Goal: Information Seeking & Learning: Learn about a topic

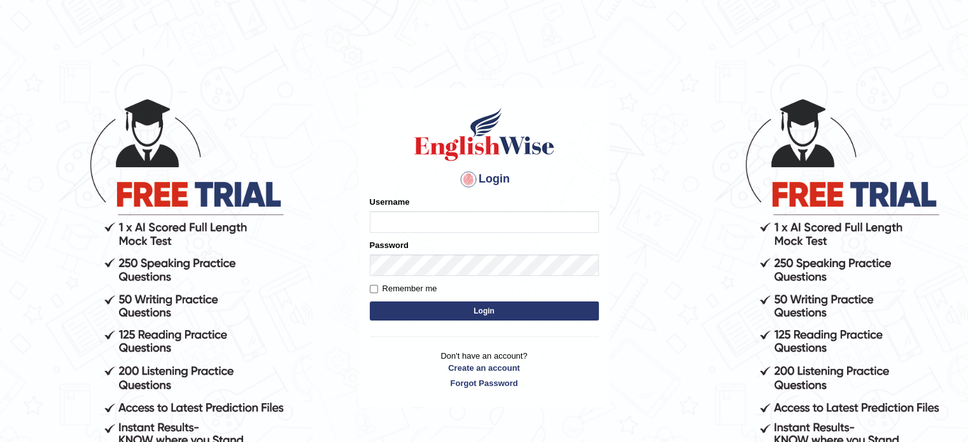
click at [461, 226] on input "Username" at bounding box center [484, 222] width 229 height 22
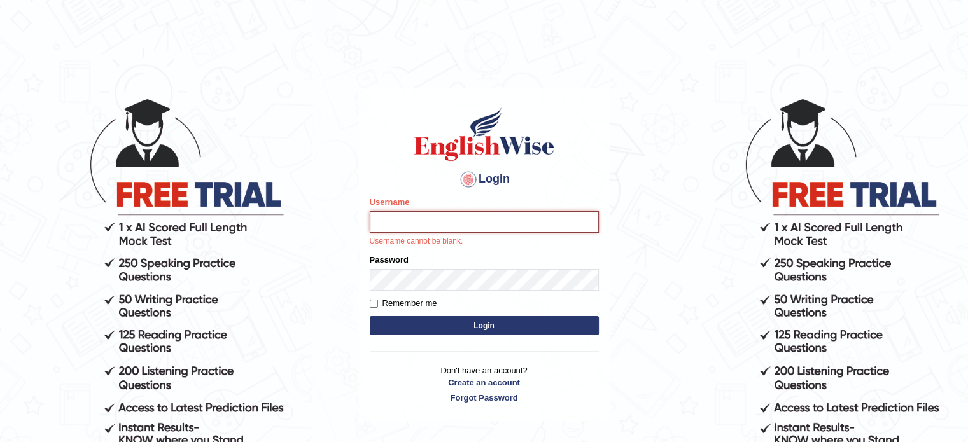
type input "mohand_parramatta"
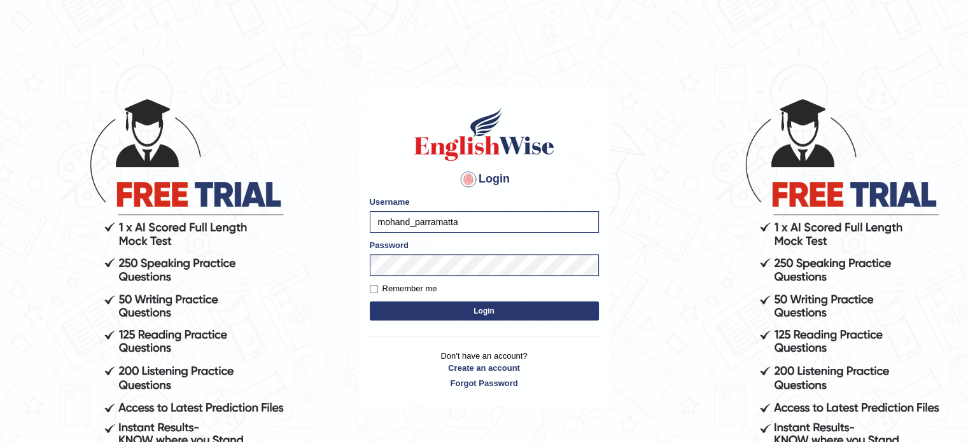
click at [519, 316] on button "Login" at bounding box center [484, 311] width 229 height 19
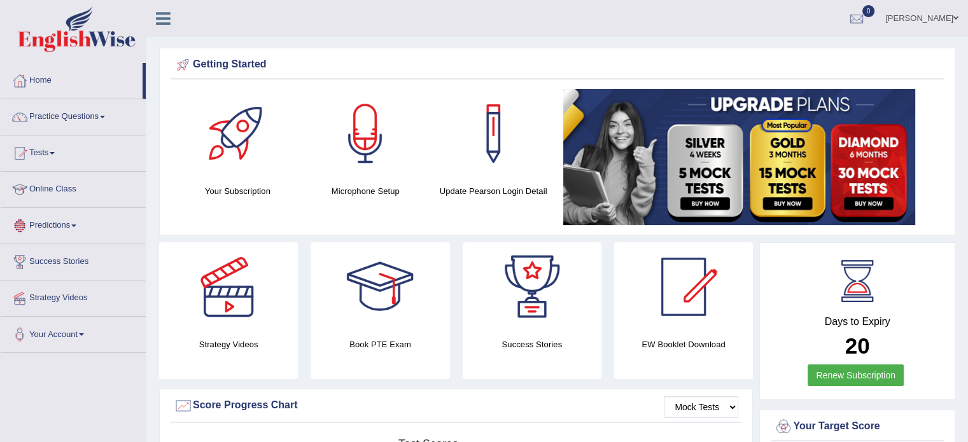
click at [82, 122] on link "Practice Questions" at bounding box center [73, 115] width 145 height 32
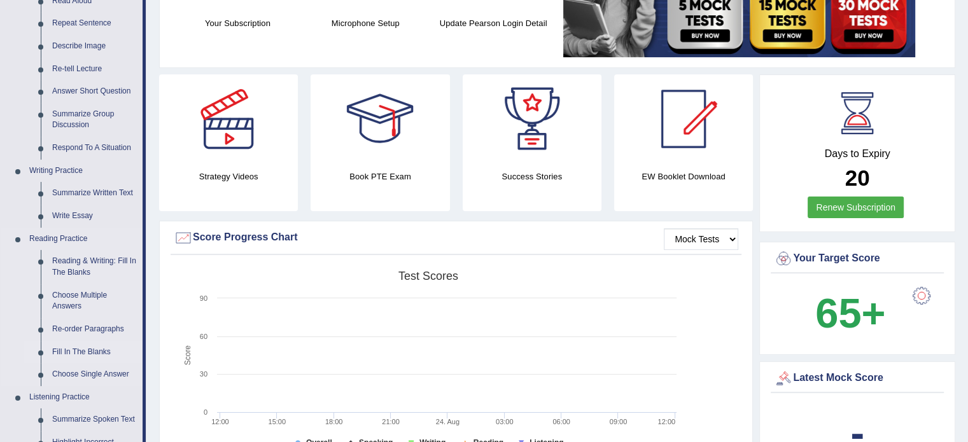
scroll to position [170, 0]
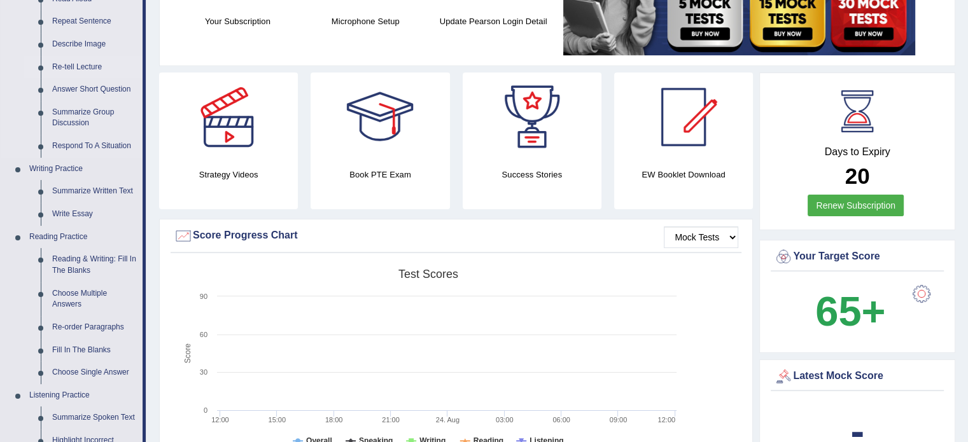
click at [84, 70] on link "Re-tell Lecture" at bounding box center [94, 67] width 96 height 23
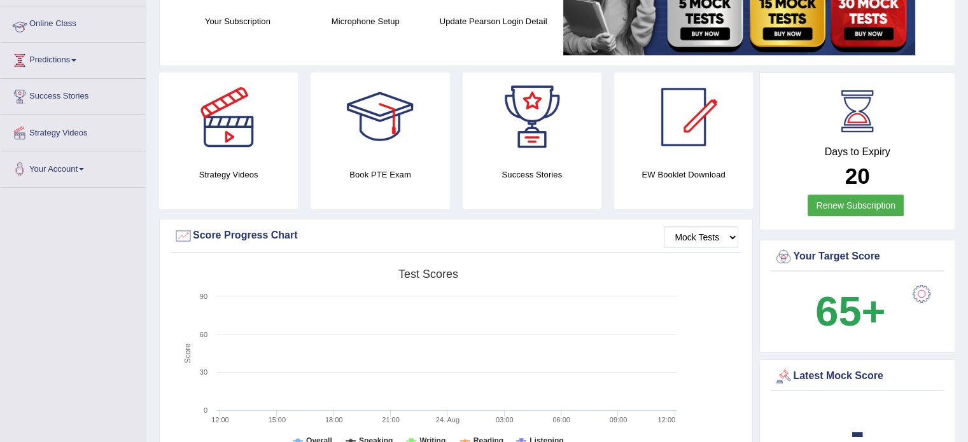
scroll to position [194, 0]
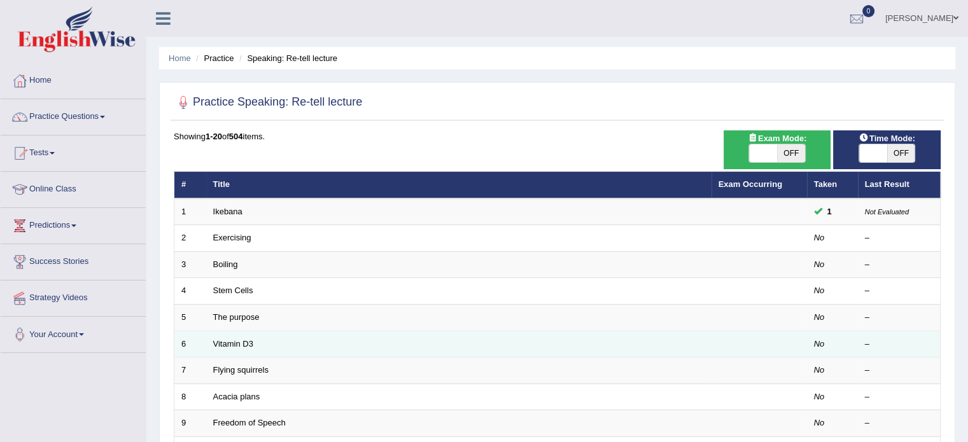
scroll to position [396, 0]
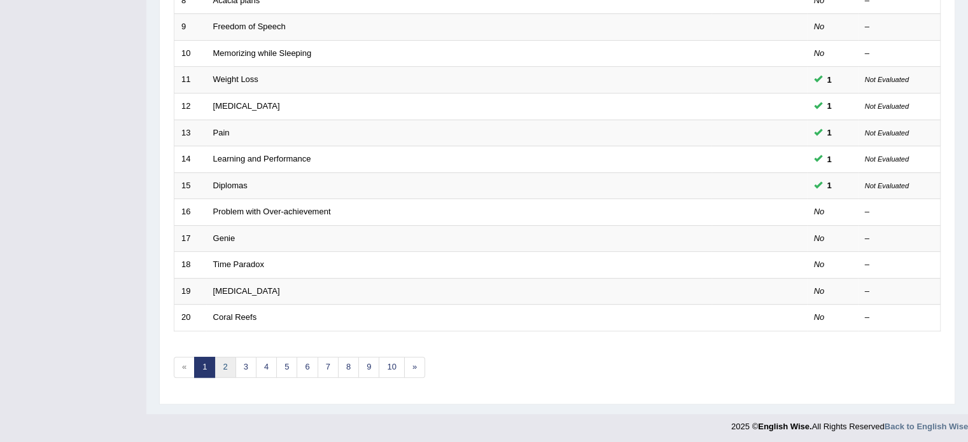
click at [221, 357] on link "2" at bounding box center [224, 367] width 21 height 21
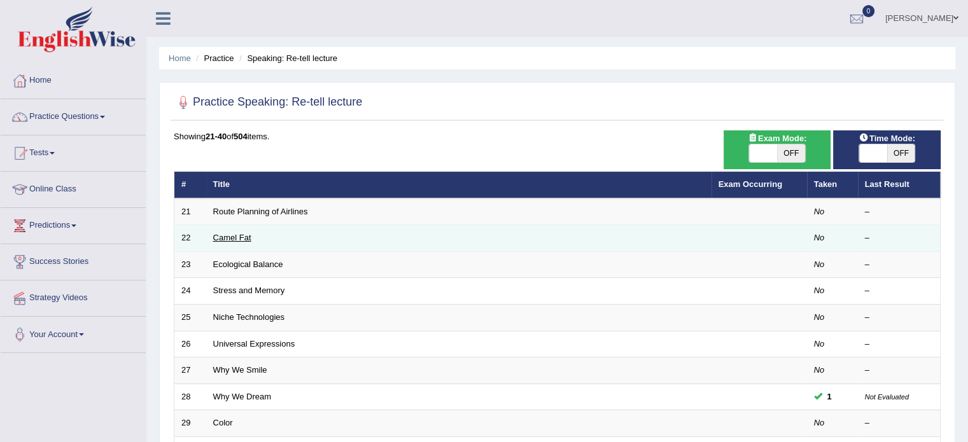
click at [225, 239] on link "Camel Fat" at bounding box center [232, 238] width 38 height 10
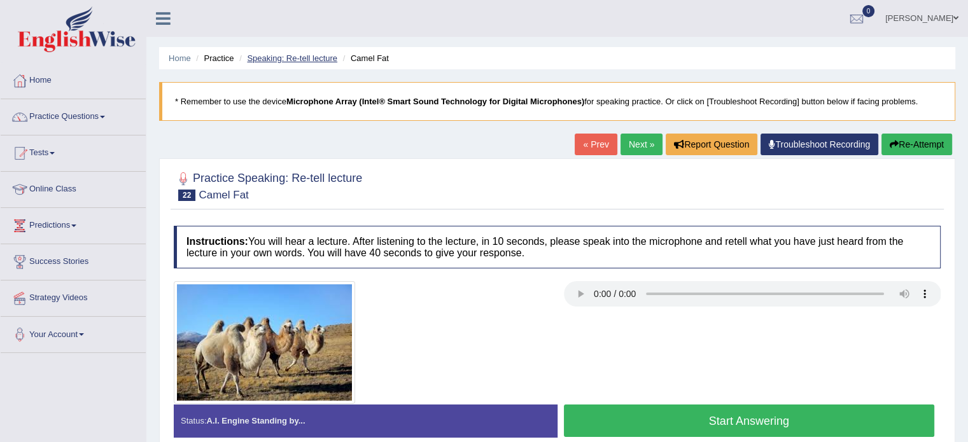
click at [308, 62] on link "Speaking: Re-tell lecture" at bounding box center [292, 58] width 90 height 10
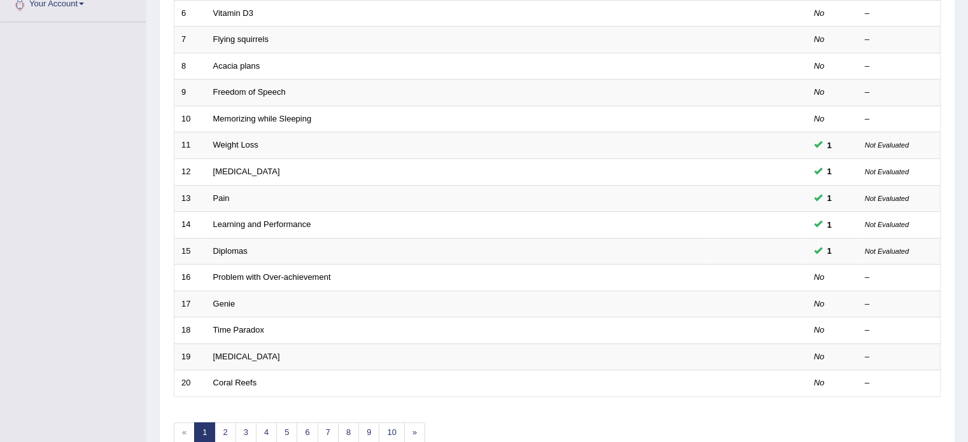
scroll to position [336, 0]
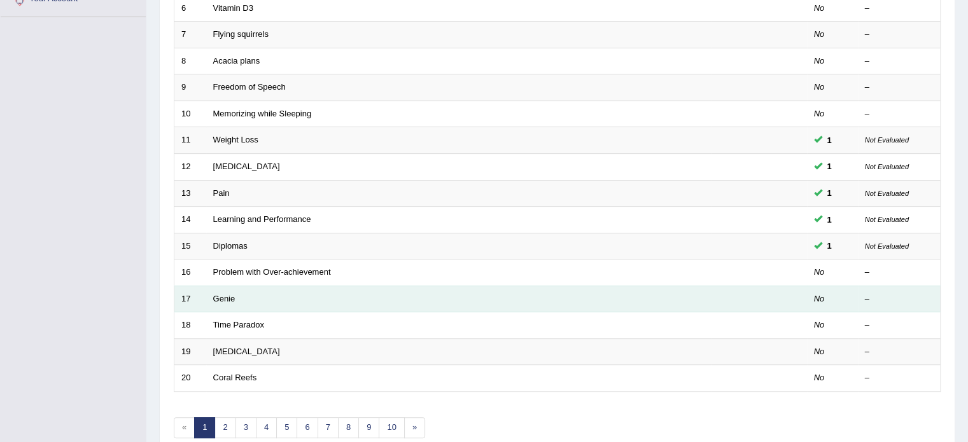
click at [230, 300] on td "Genie" at bounding box center [458, 299] width 505 height 27
click at [228, 300] on link "Genie" at bounding box center [224, 299] width 22 height 10
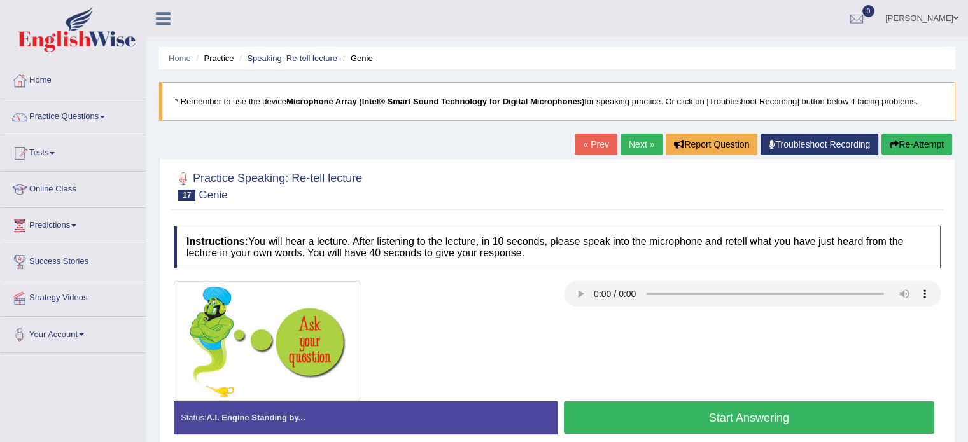
click at [631, 150] on link "Next »" at bounding box center [641, 145] width 42 height 22
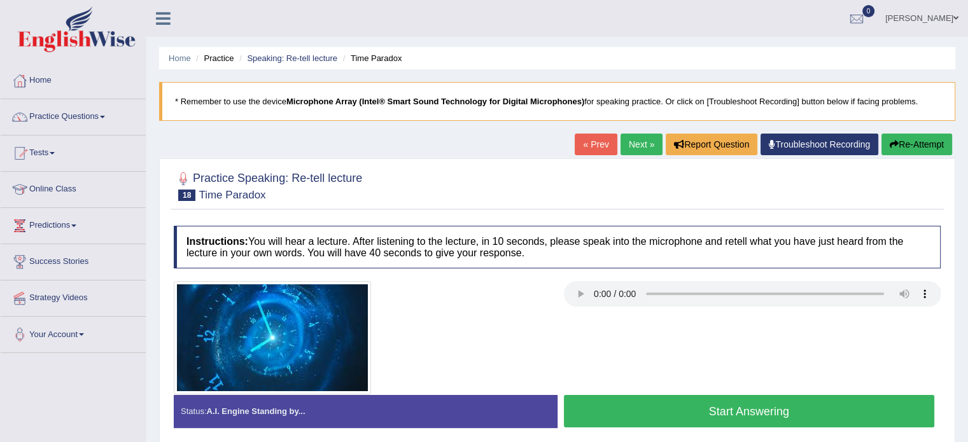
click at [630, 141] on link "Next »" at bounding box center [641, 145] width 42 height 22
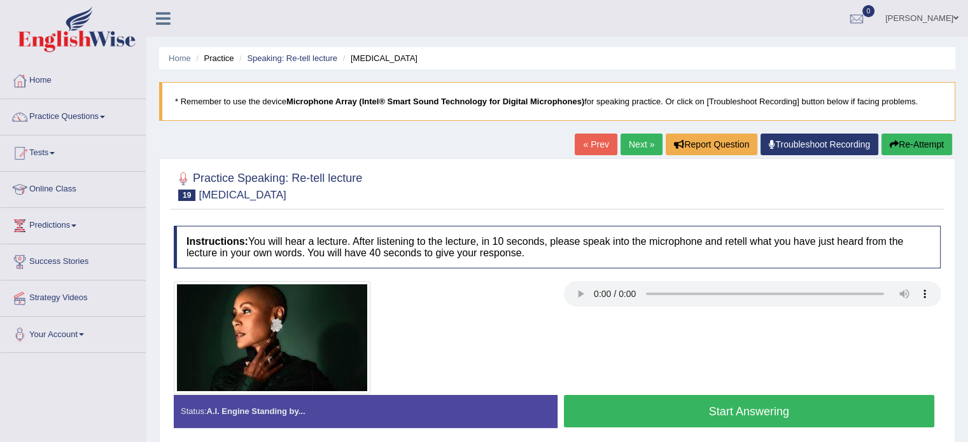
click at [630, 141] on link "Next »" at bounding box center [641, 145] width 42 height 22
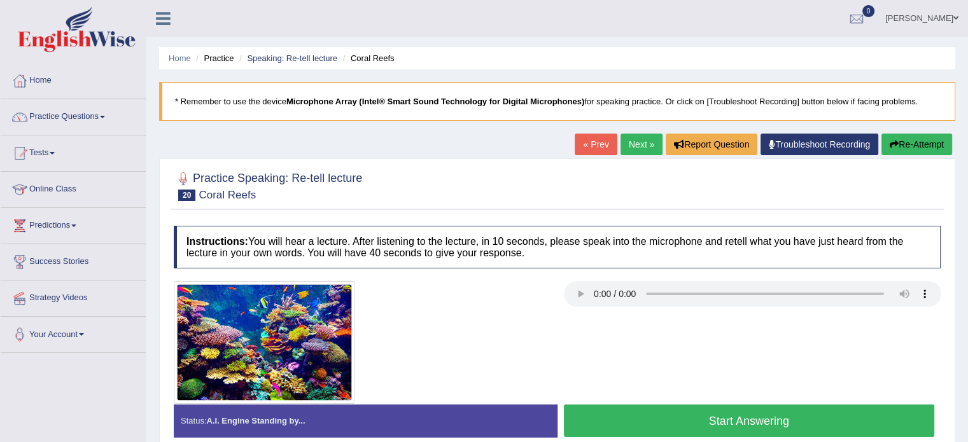
click at [317, 50] on ul "Home Practice Speaking: Re-tell lecture Coral Reefs" at bounding box center [557, 58] width 796 height 22
click at [318, 55] on link "Speaking: Re-tell lecture" at bounding box center [292, 58] width 90 height 10
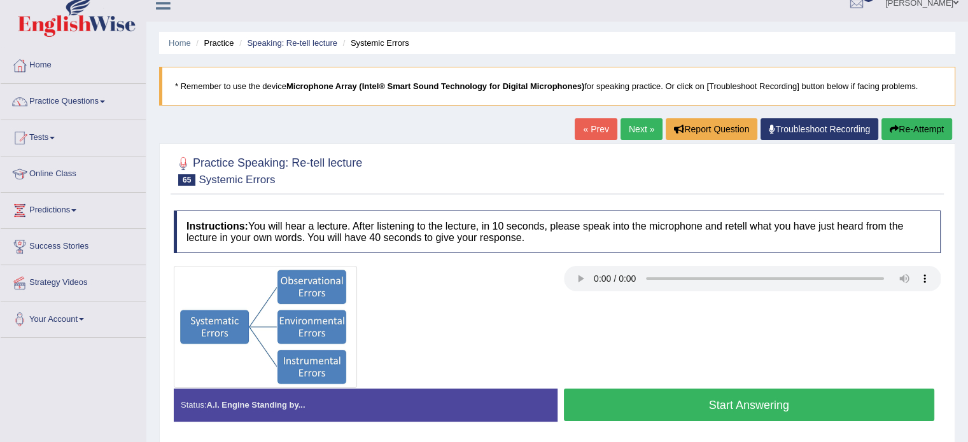
scroll to position [20, 0]
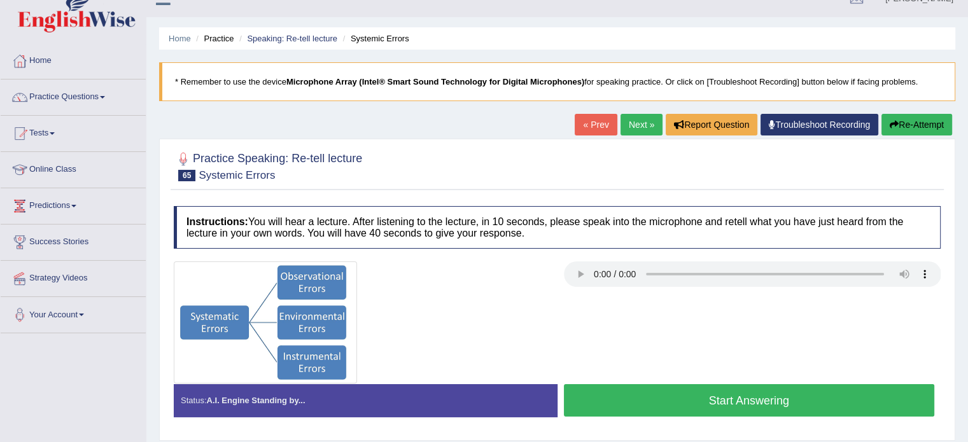
click at [645, 129] on link "Next »" at bounding box center [641, 125] width 42 height 22
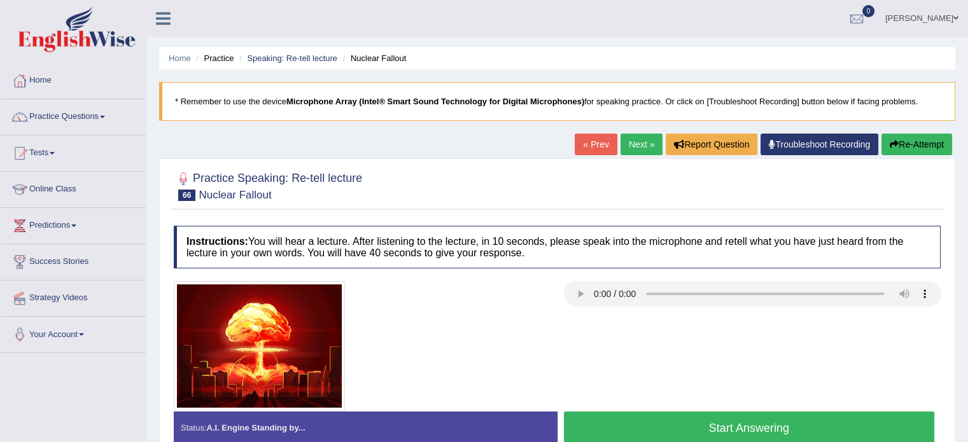
click at [625, 144] on link "Next »" at bounding box center [641, 145] width 42 height 22
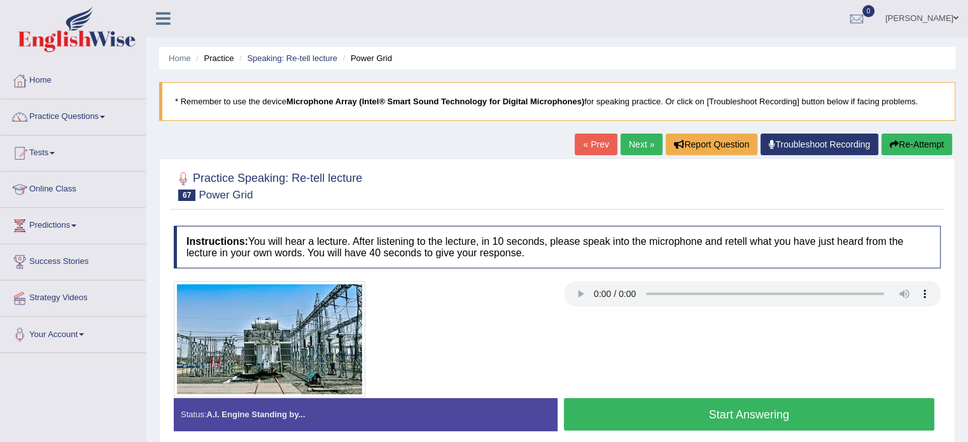
click at [627, 144] on link "Next »" at bounding box center [641, 145] width 42 height 22
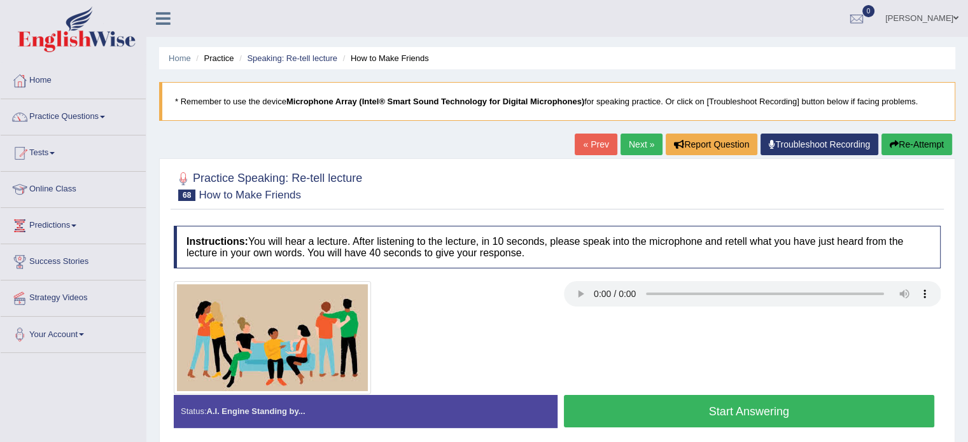
click at [632, 137] on link "Next »" at bounding box center [641, 145] width 42 height 22
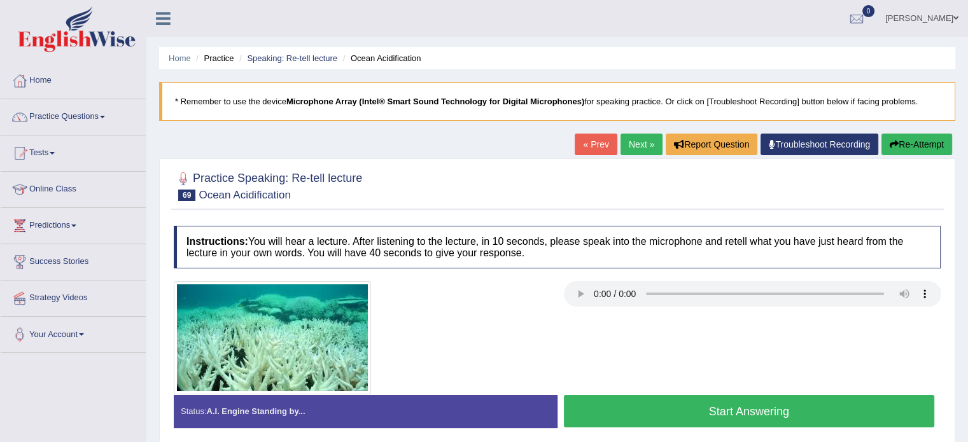
click at [624, 152] on link "Next »" at bounding box center [641, 145] width 42 height 22
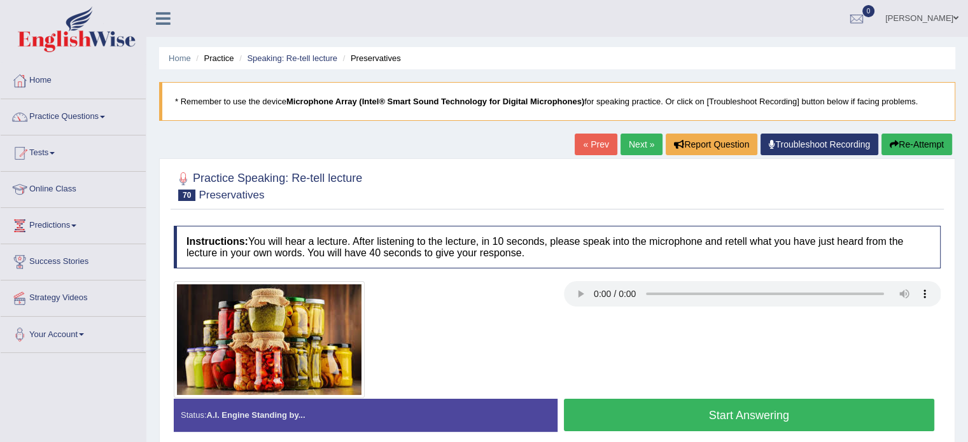
click at [648, 144] on link "Next »" at bounding box center [641, 145] width 42 height 22
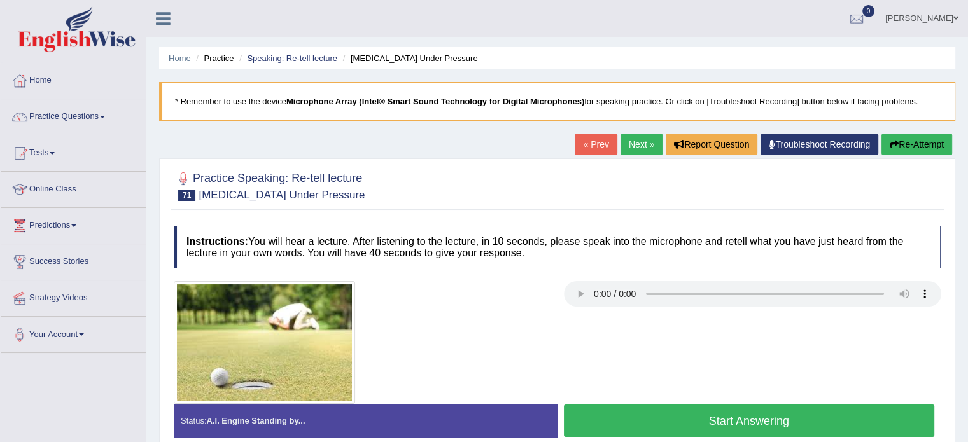
click at [627, 143] on link "Next »" at bounding box center [641, 145] width 42 height 22
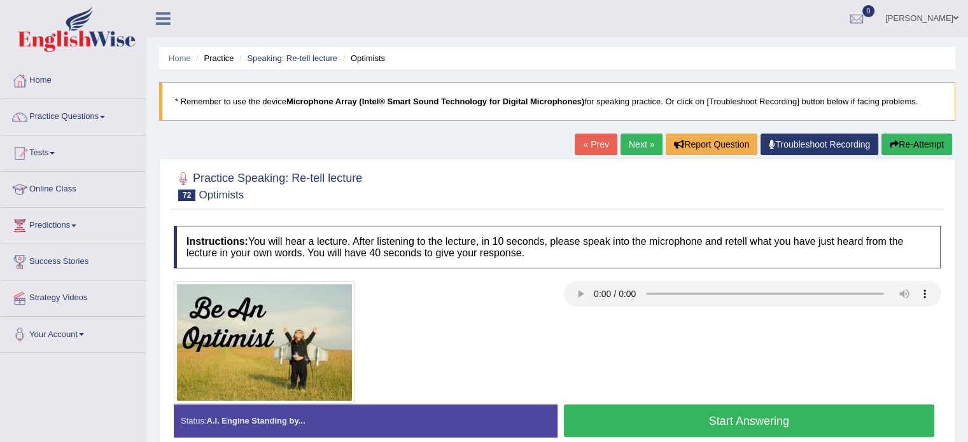
click at [629, 137] on link "Next »" at bounding box center [641, 145] width 42 height 22
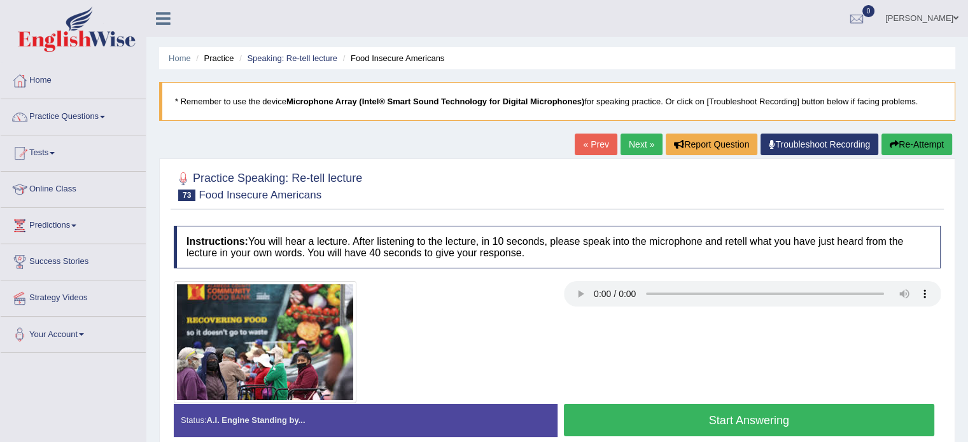
click at [636, 139] on link "Next »" at bounding box center [641, 145] width 42 height 22
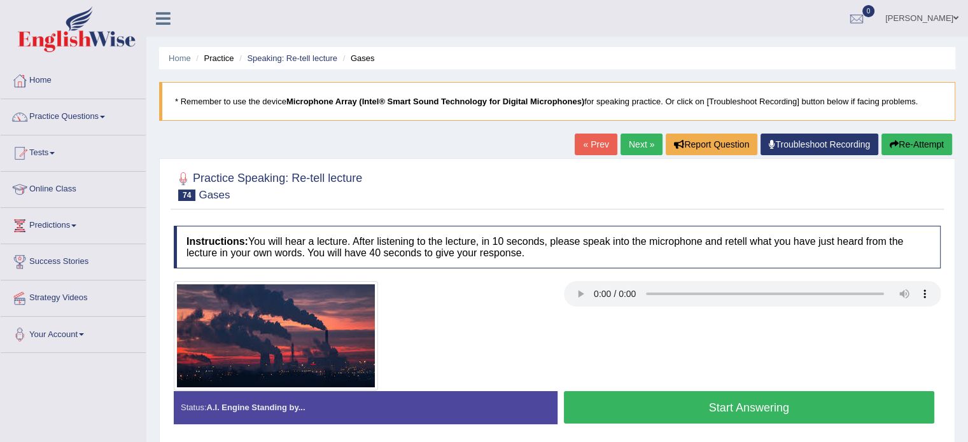
click at [632, 147] on link "Next »" at bounding box center [641, 145] width 42 height 22
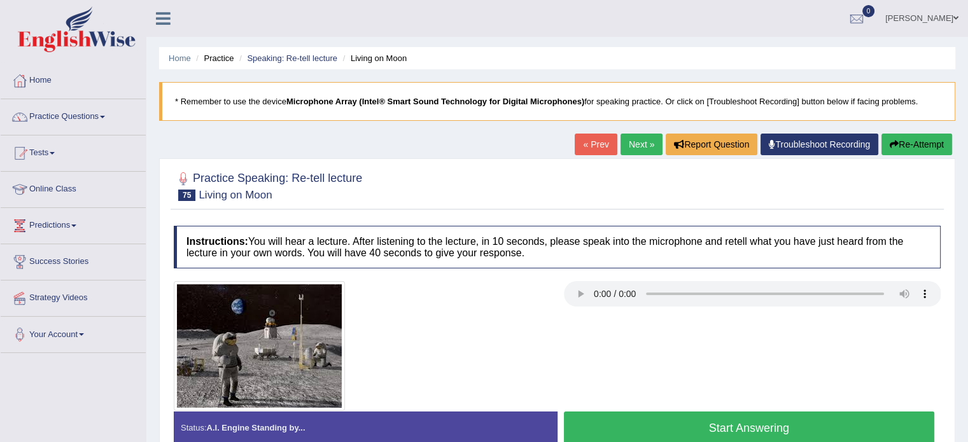
click at [641, 139] on link "Next »" at bounding box center [641, 145] width 42 height 22
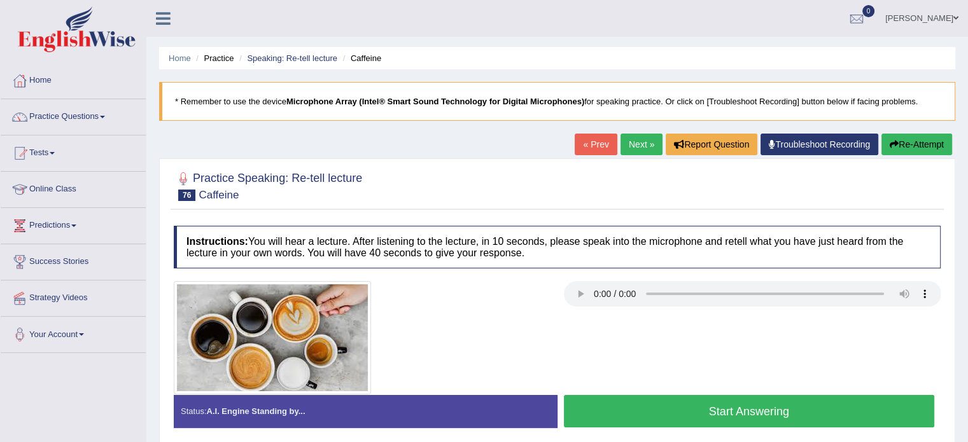
click at [640, 144] on link "Next »" at bounding box center [641, 145] width 42 height 22
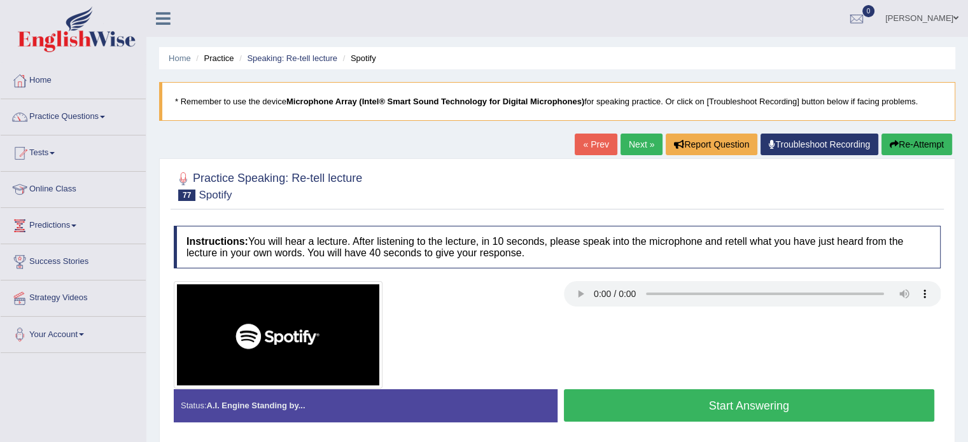
click at [624, 144] on link "Next »" at bounding box center [641, 145] width 42 height 22
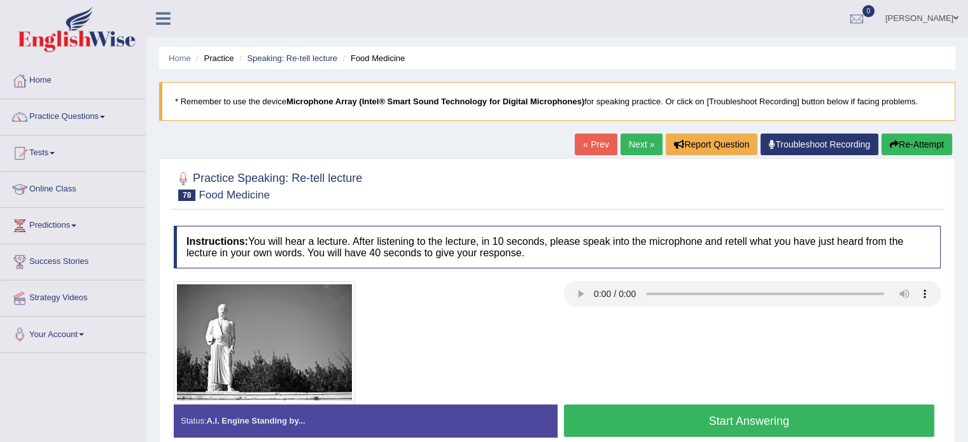
click at [648, 147] on link "Next »" at bounding box center [641, 145] width 42 height 22
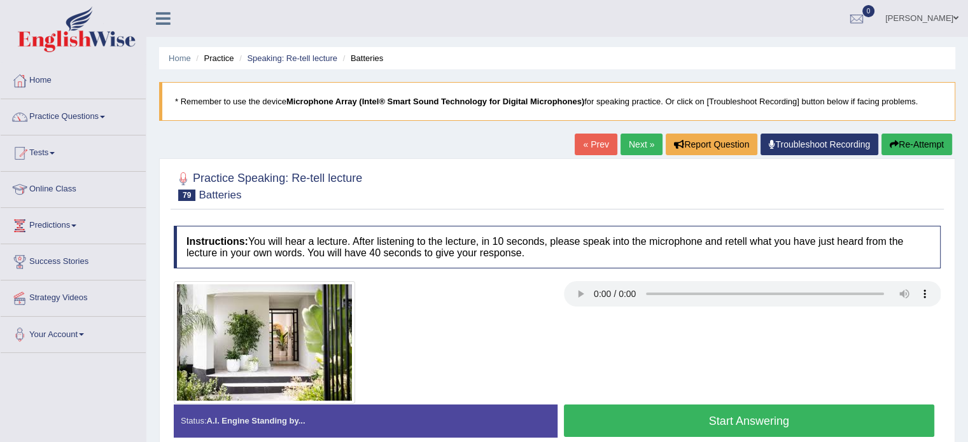
click at [629, 145] on link "Next »" at bounding box center [641, 145] width 42 height 22
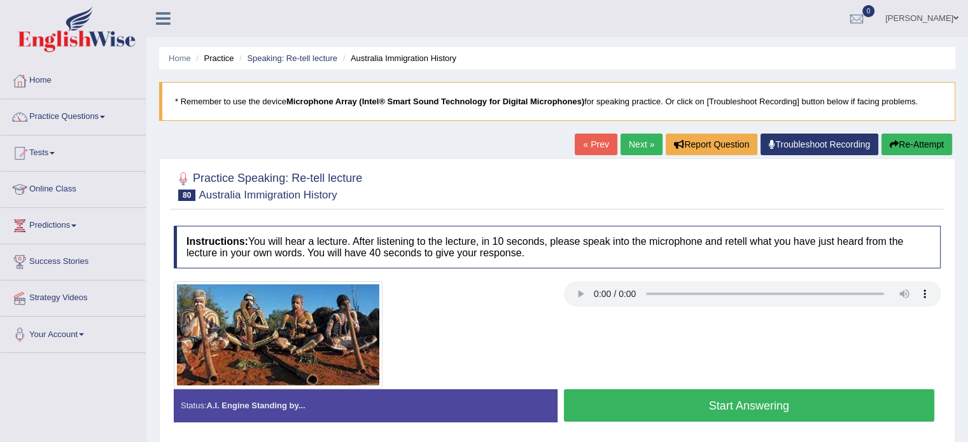
click at [645, 155] on link "Next »" at bounding box center [641, 145] width 42 height 22
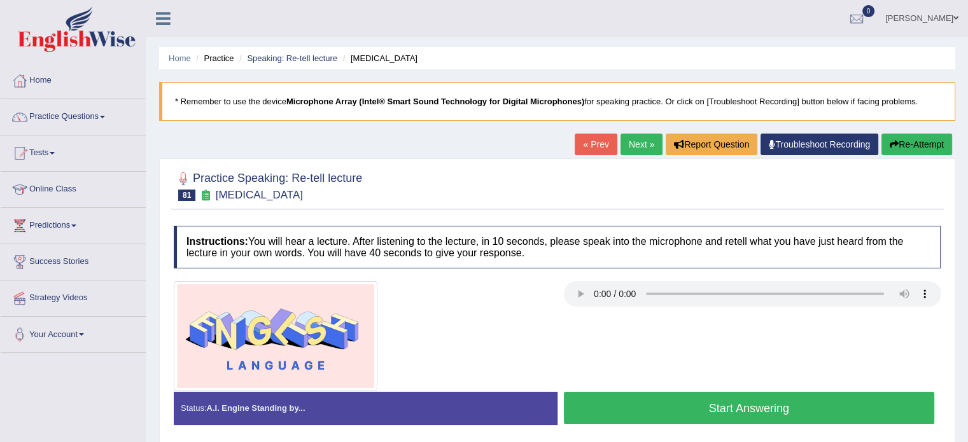
scroll to position [55, 0]
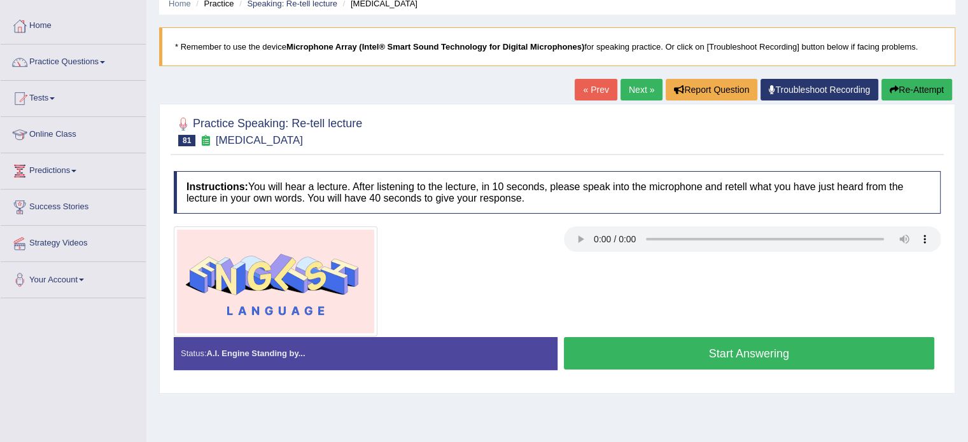
click at [620, 92] on link "Next »" at bounding box center [641, 90] width 42 height 22
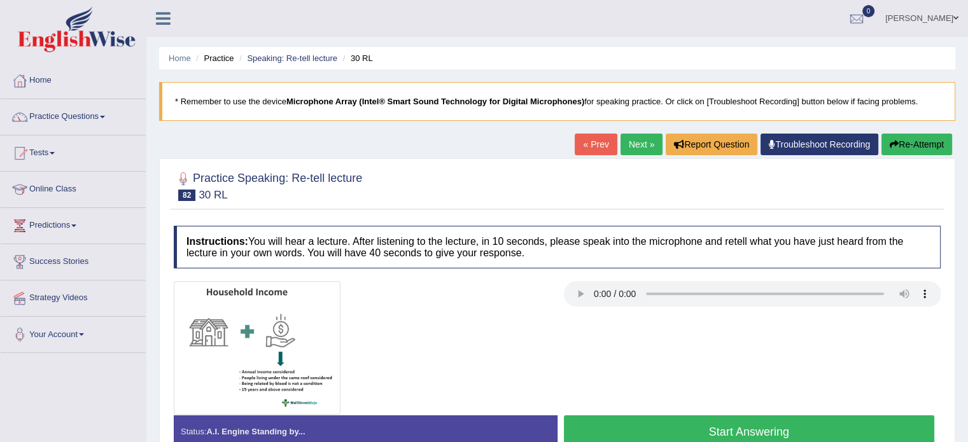
click at [626, 142] on link "Next »" at bounding box center [641, 145] width 42 height 22
